Goal: Task Accomplishment & Management: Use online tool/utility

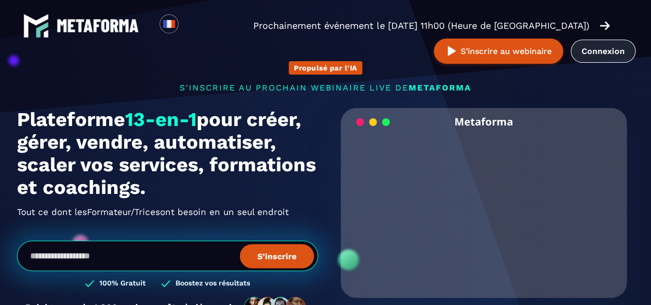
click at [608, 60] on link "Connexion" at bounding box center [603, 51] width 65 height 23
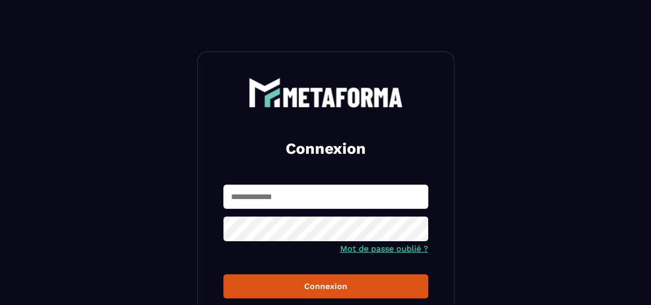
click at [265, 197] on input "text" at bounding box center [325, 197] width 205 height 24
type input "**********"
click at [223, 274] on button "Connexion" at bounding box center [325, 286] width 205 height 24
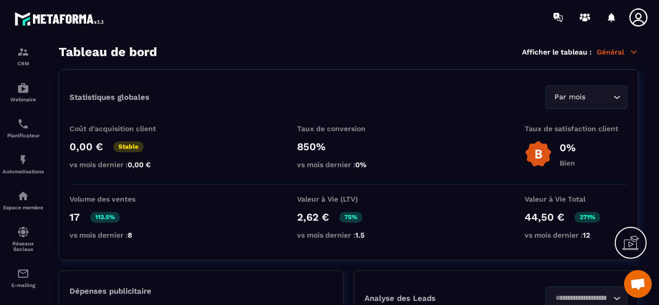
scroll to position [128, 0]
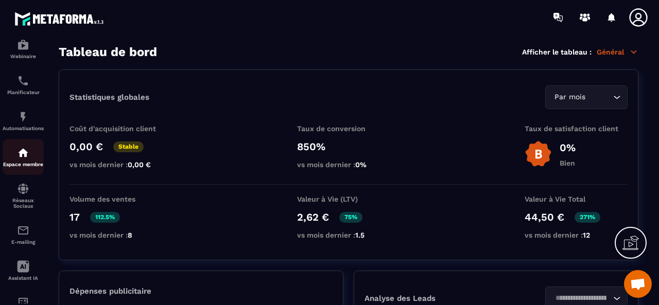
click at [25, 175] on link "Espace membre" at bounding box center [23, 157] width 41 height 36
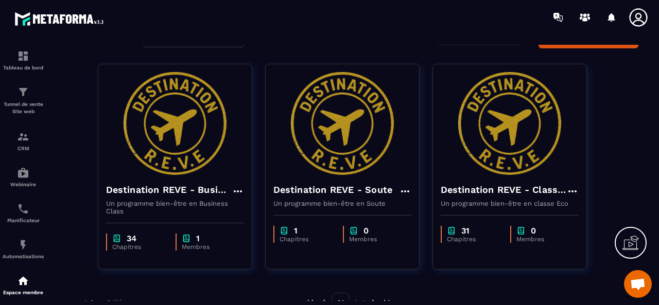
scroll to position [71, 0]
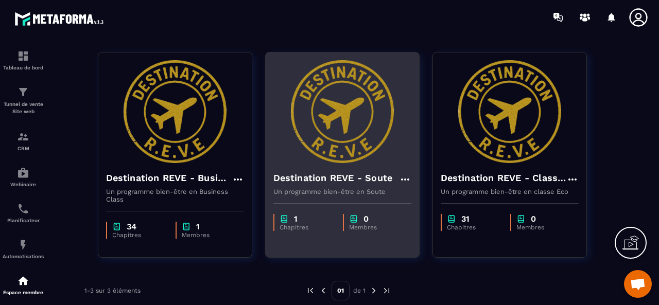
click at [361, 140] on img at bounding box center [342, 111] width 138 height 103
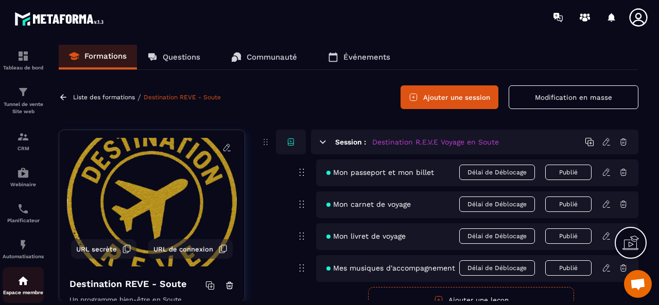
click at [22, 287] on img at bounding box center [23, 281] width 12 height 12
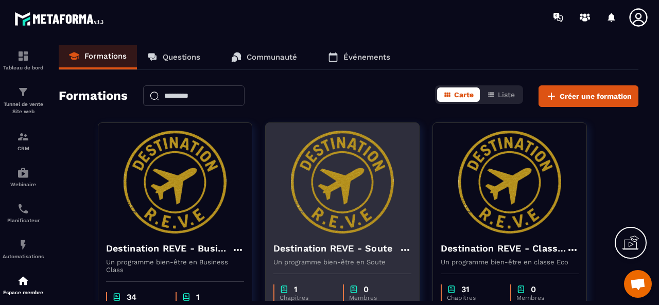
click at [333, 206] on img at bounding box center [342, 182] width 138 height 103
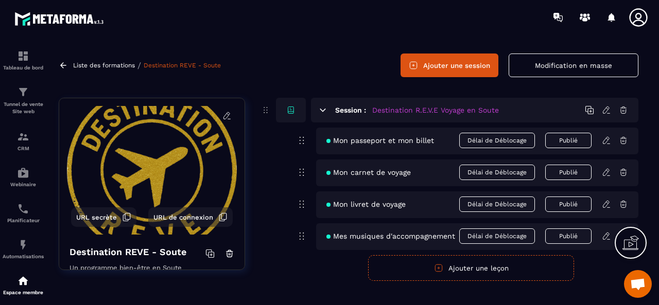
scroll to position [32, 0]
click at [387, 205] on span "Mon livret de voyage" at bounding box center [365, 204] width 79 height 8
click at [608, 205] on icon at bounding box center [606, 203] width 9 height 9
click at [378, 205] on span "Mon livret de voyage" at bounding box center [365, 204] width 79 height 8
click at [607, 200] on icon at bounding box center [606, 203] width 6 height 7
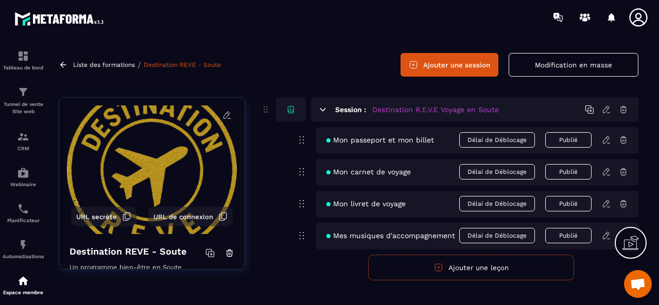
click at [607, 202] on icon at bounding box center [606, 203] width 9 height 9
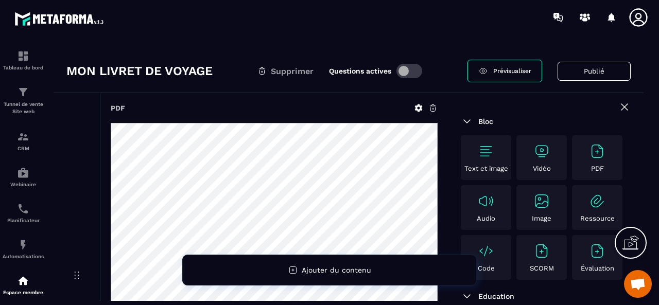
scroll to position [26, 0]
click at [417, 107] on icon at bounding box center [419, 109] width 8 height 8
click at [515, 64] on link "Prévisualiser" at bounding box center [505, 71] width 75 height 23
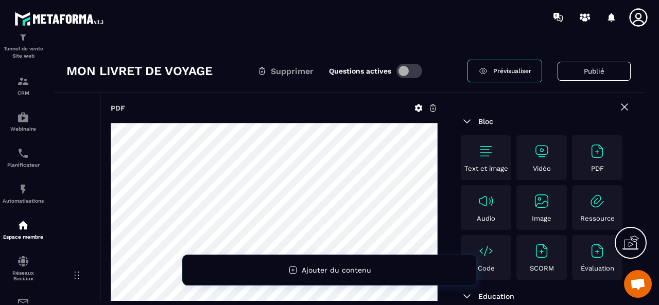
scroll to position [59, 0]
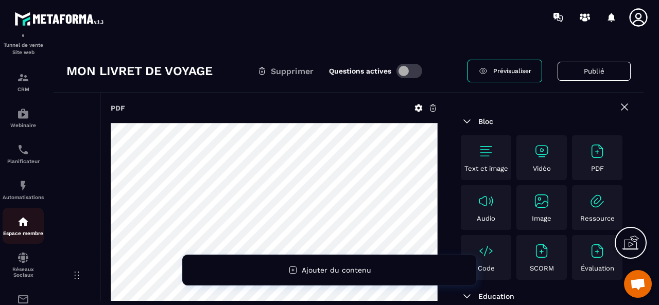
click at [29, 234] on p "Espace membre" at bounding box center [23, 234] width 41 height 6
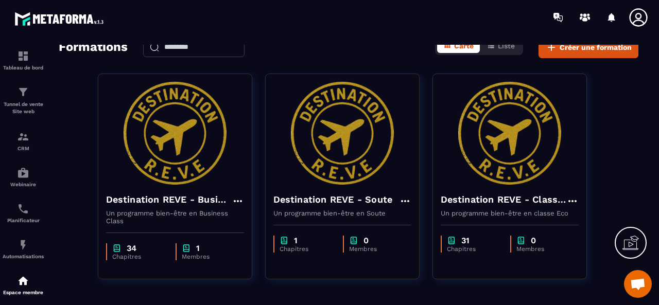
scroll to position [79, 0]
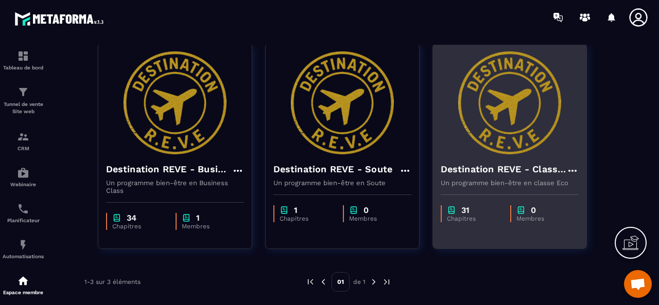
click at [549, 160] on div "Destination REVE - Classe Eco Un programme bien-être en classe Eco" at bounding box center [509, 170] width 153 height 32
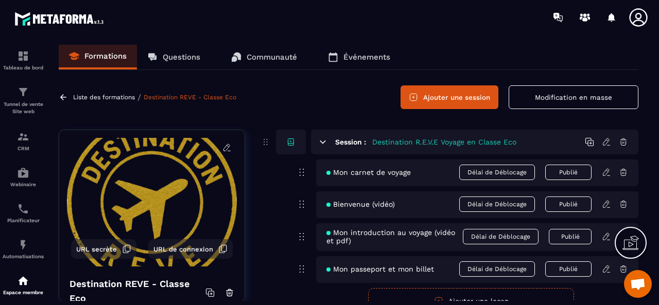
click at [651, 298] on section "Tableau de bord Tunnel de vente Site web CRM Webinaire Planificateur Automatisa…" at bounding box center [329, 173] width 659 height 277
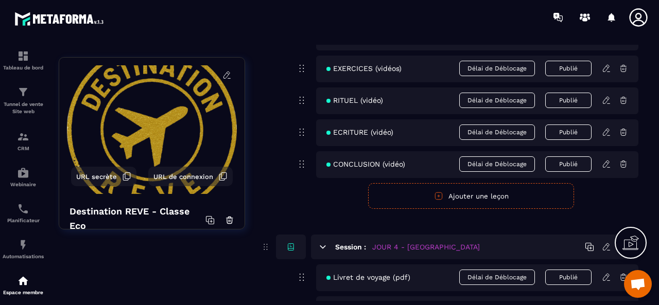
scroll to position [958, 0]
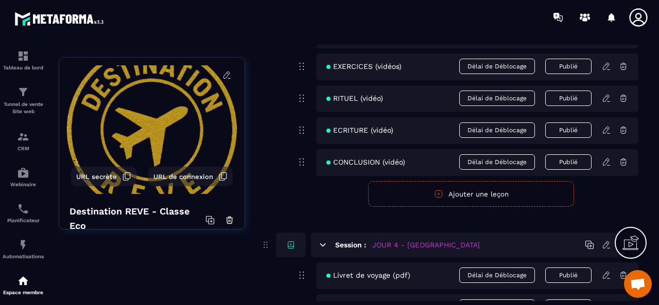
drag, startPoint x: 441, startPoint y: 218, endPoint x: 333, endPoint y: 198, distance: 109.5
click at [333, 198] on form "Publier Annuler Ajouter une leçon" at bounding box center [471, 194] width 335 height 26
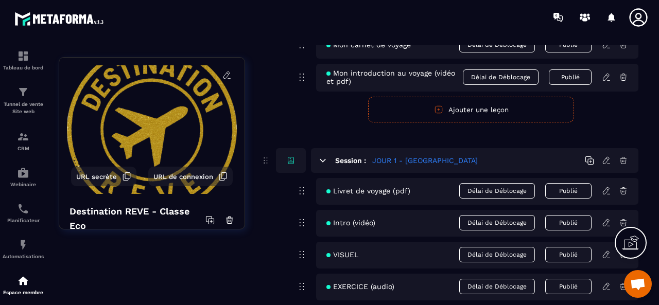
scroll to position [51, 0]
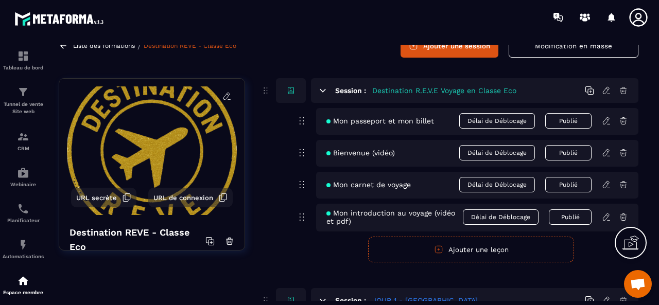
click at [604, 155] on icon at bounding box center [606, 152] width 6 height 7
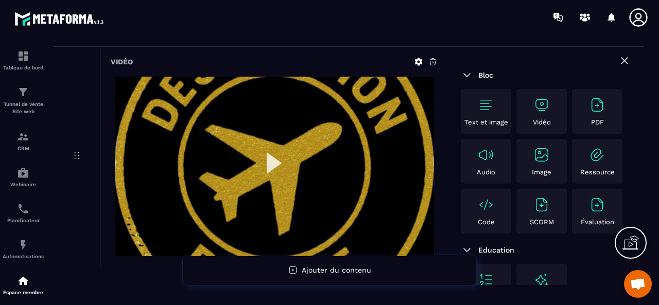
scroll to position [51, 0]
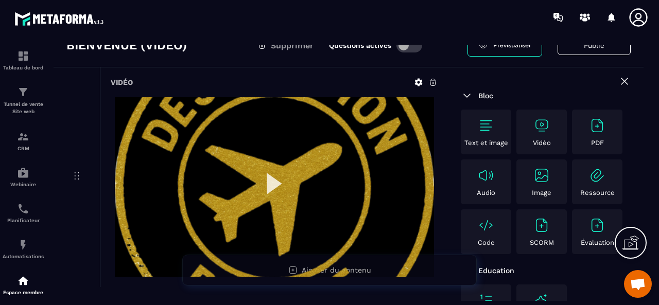
click at [267, 189] on img at bounding box center [274, 187] width 319 height 180
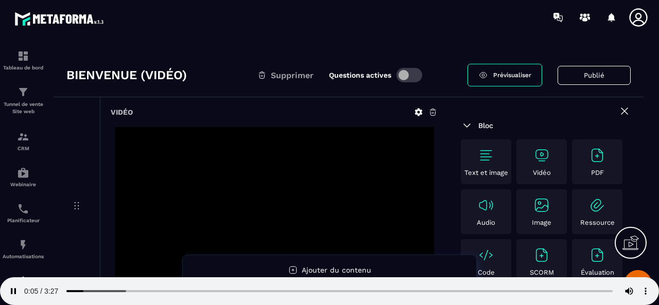
scroll to position [0, 0]
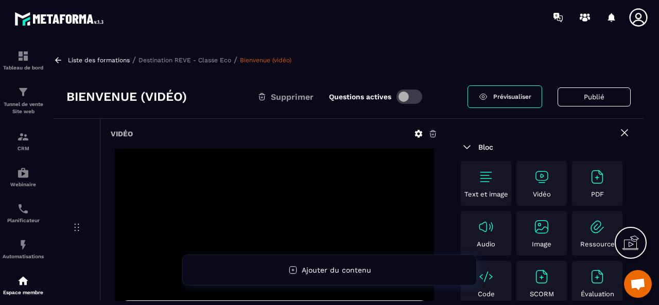
click at [162, 60] on p "Destination REVE - Classe Eco" at bounding box center [185, 60] width 93 height 7
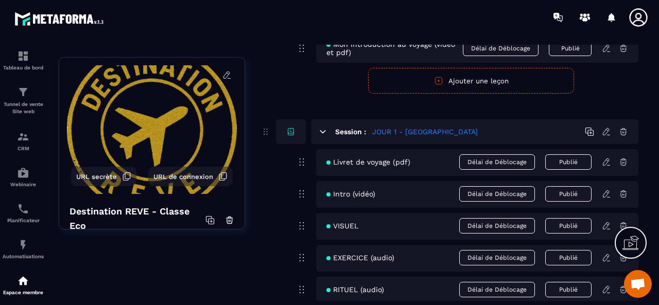
scroll to position [206, 0]
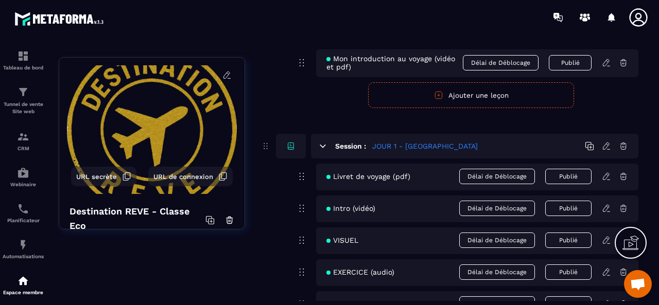
click at [608, 176] on icon at bounding box center [606, 176] width 9 height 9
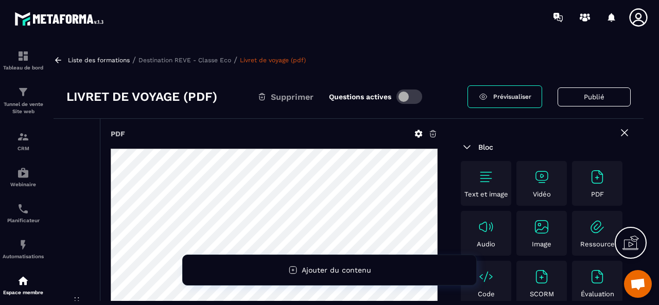
click at [419, 135] on icon at bounding box center [419, 134] width 8 height 8
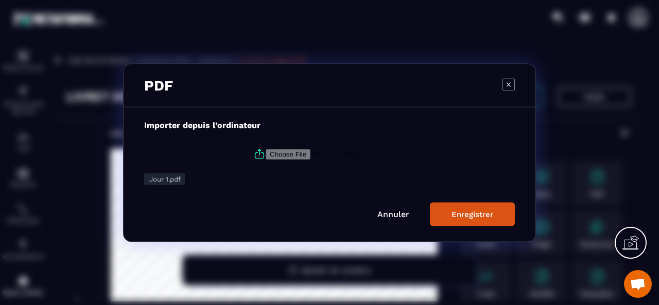
click at [511, 82] on icon "Modal window" at bounding box center [509, 84] width 12 height 12
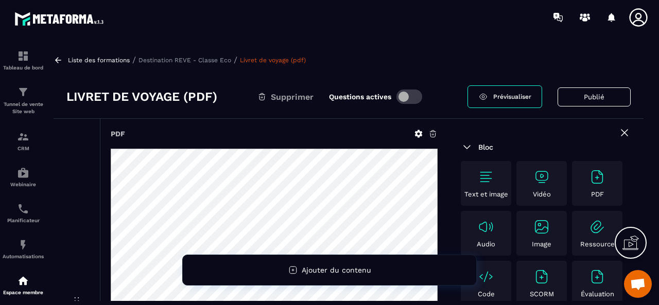
click at [496, 99] on span "Prévisualiser" at bounding box center [512, 96] width 38 height 7
click at [23, 102] on p "Tunnel de vente Site web" at bounding box center [23, 108] width 41 height 14
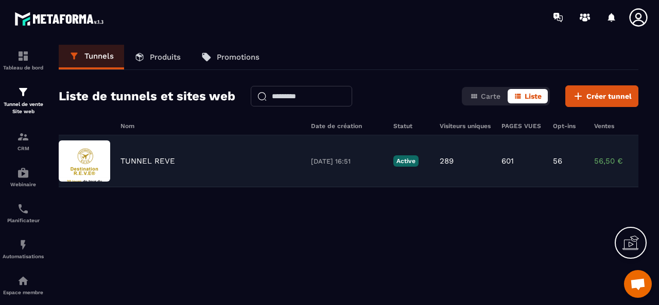
click at [161, 159] on p "TUNNEL REVE" at bounding box center [147, 161] width 55 height 9
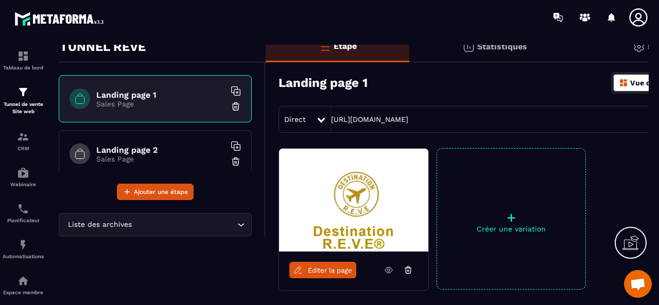
scroll to position [51, 0]
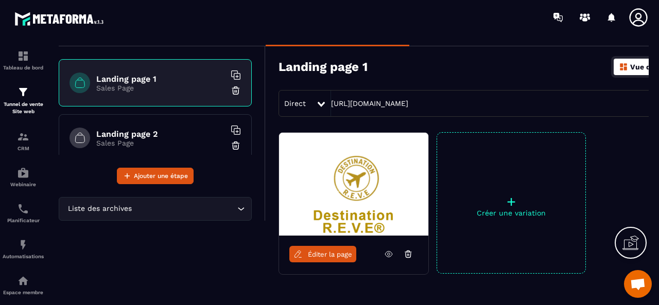
click at [325, 255] on span "Éditer la page" at bounding box center [330, 255] width 44 height 8
